Goal: Information Seeking & Learning: Find specific fact

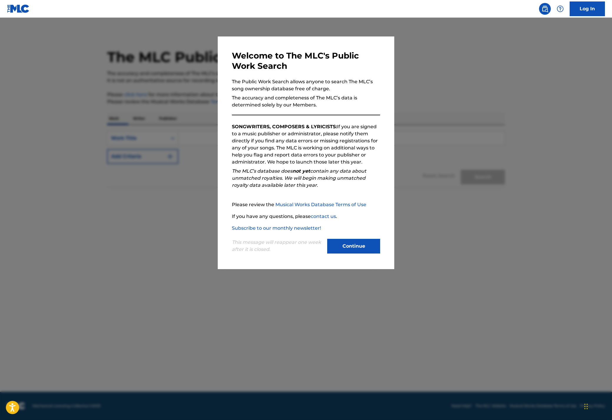
click at [380, 253] on button "Continue" at bounding box center [353, 246] width 53 height 15
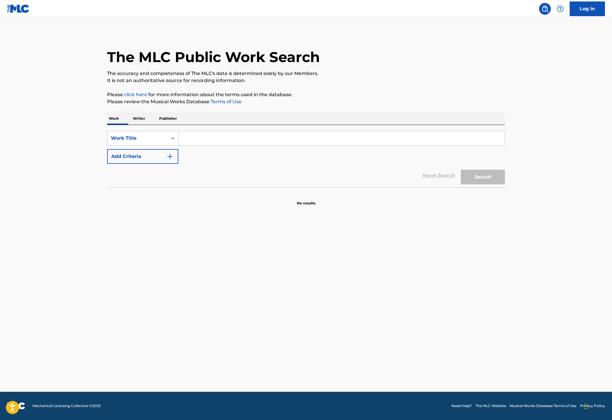
click at [179, 145] on input "Search Form" at bounding box center [341, 138] width 326 height 14
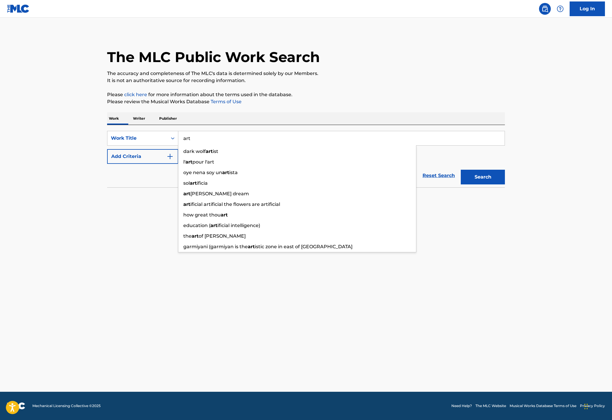
type input "art"
click at [107, 164] on button "Add Criteria" at bounding box center [142, 156] width 71 height 15
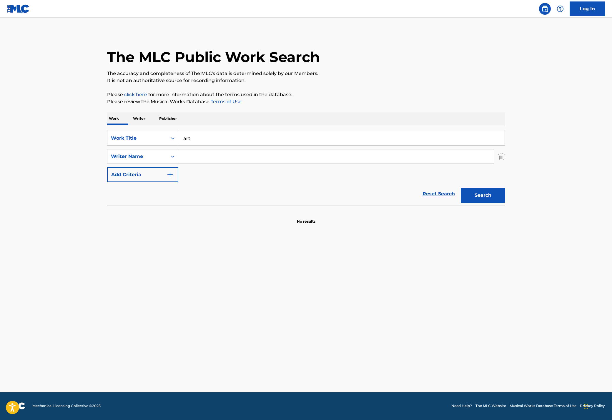
click at [179, 163] on input "Search Form" at bounding box center [335, 156] width 315 height 14
paste input "[PERSON_NAME]"
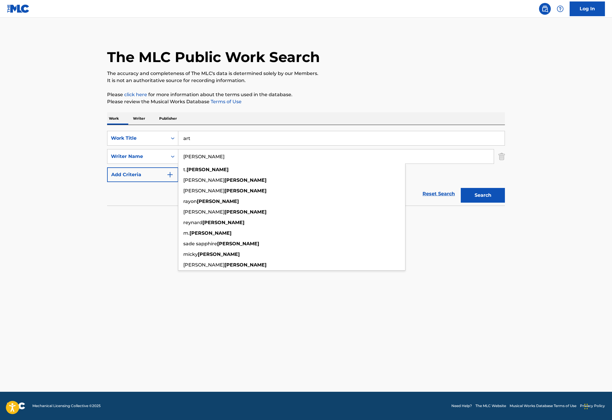
type input "[PERSON_NAME]"
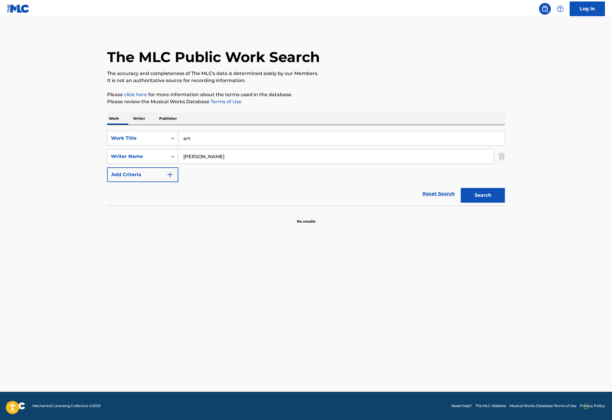
click at [505, 203] on button "Search" at bounding box center [482, 195] width 44 height 15
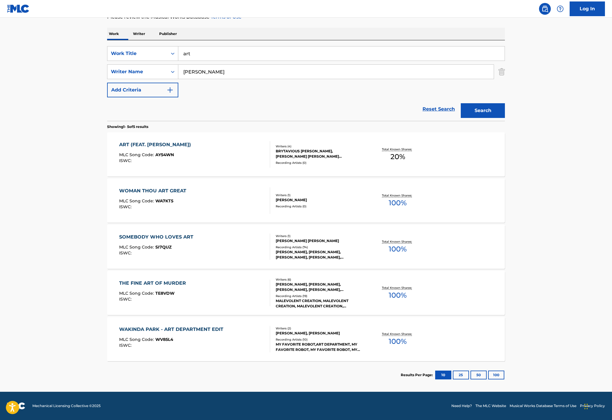
scroll to position [216, 0]
click at [172, 158] on div "ART (FEAT. [PERSON_NAME]) MLC Song Code : AY54WN ISWC :" at bounding box center [194, 154] width 151 height 26
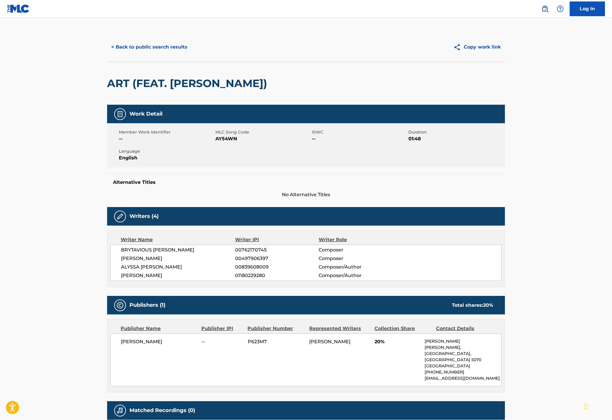
click at [107, 54] on button "< Back to public search results" at bounding box center [149, 47] width 84 height 15
